Goal: Navigation & Orientation: Find specific page/section

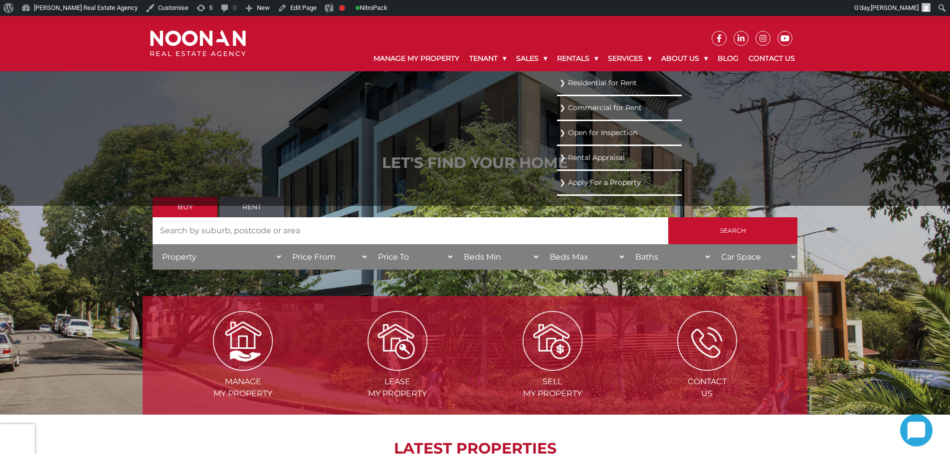
click at [586, 73] on li "Residential for Rent" at bounding box center [619, 83] width 125 height 25
click at [586, 79] on link "Residential for Rent" at bounding box center [620, 82] width 120 height 13
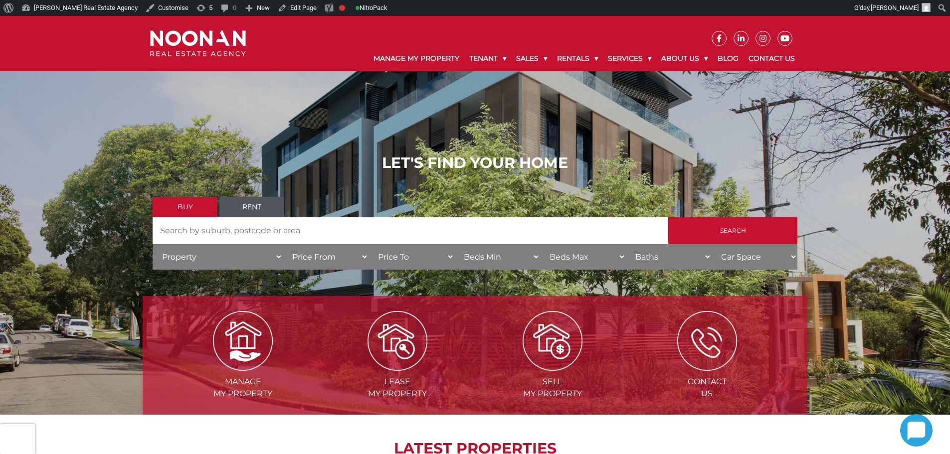
click at [250, 199] on link "Rent" at bounding box center [251, 207] width 65 height 20
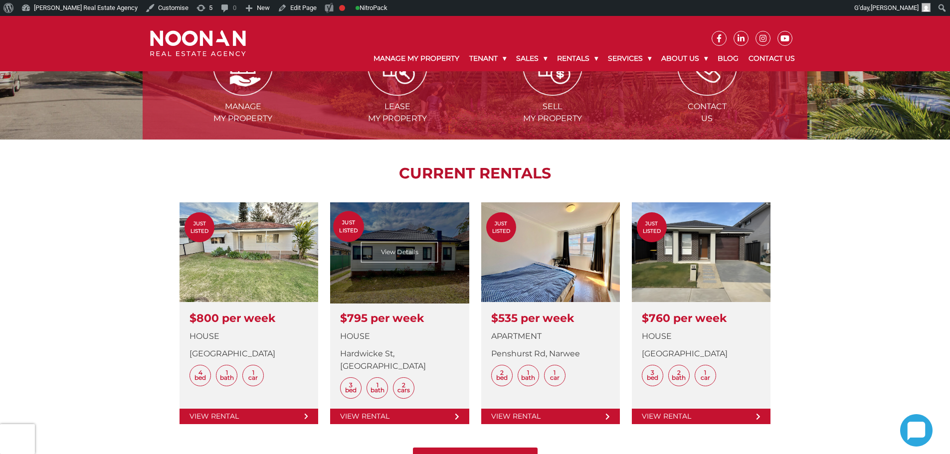
scroll to position [349, 0]
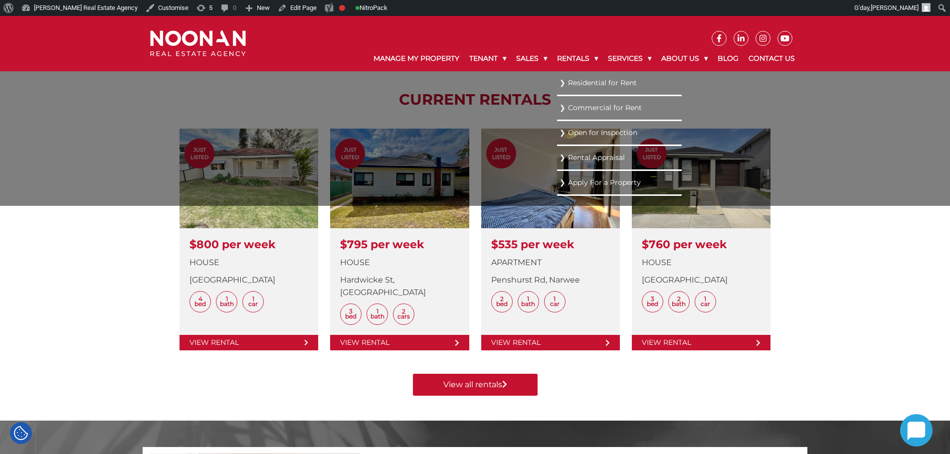
click at [583, 80] on link "Residential for Rent" at bounding box center [620, 82] width 120 height 13
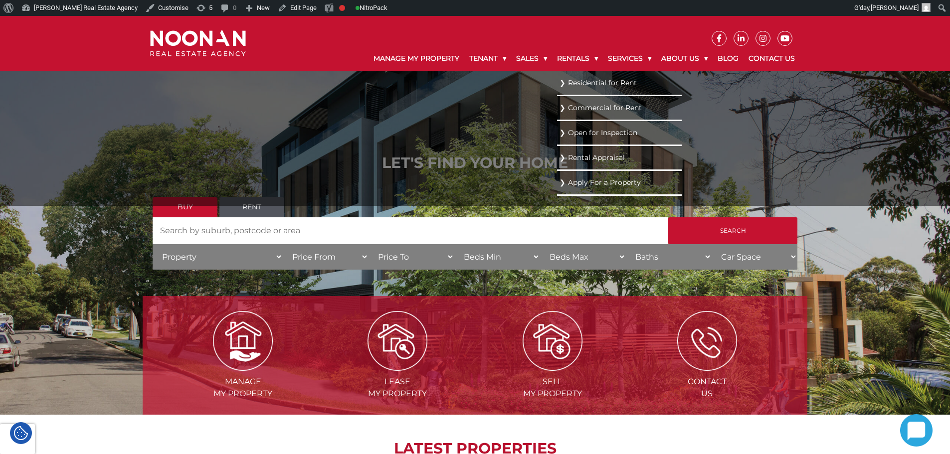
drag, startPoint x: 592, startPoint y: 82, endPoint x: 575, endPoint y: 83, distance: 17.0
click at [592, 82] on link "Residential for Rent" at bounding box center [620, 82] width 120 height 13
